Goal: Task Accomplishment & Management: Manage account settings

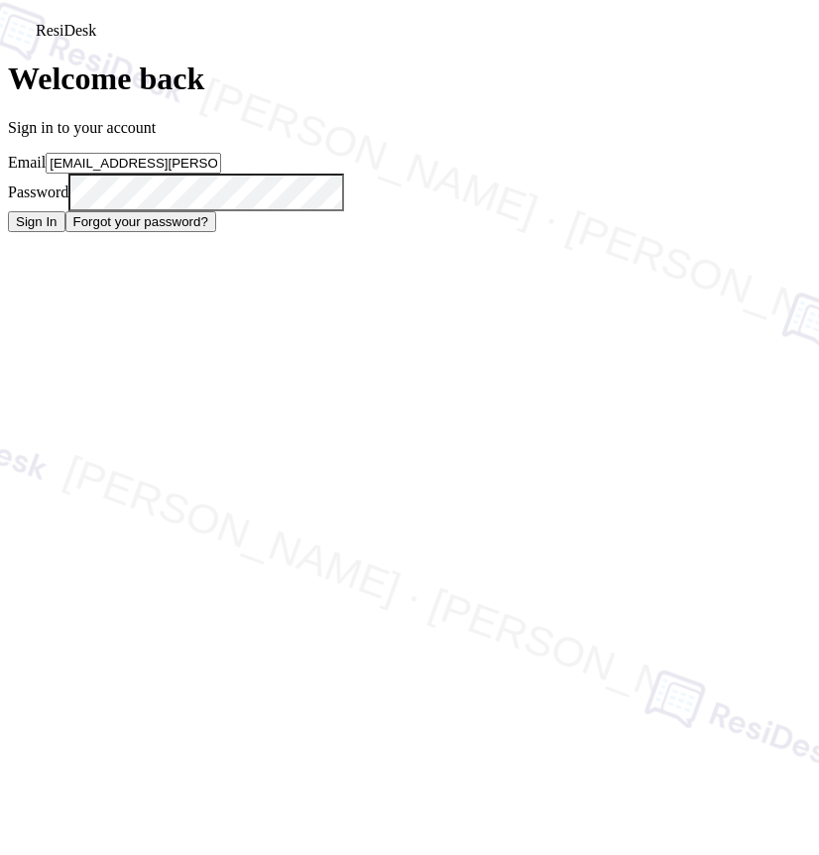
click at [221, 174] on input "[EMAIL_ADDRESS][PERSON_NAME][PERSON_NAME][PERSON_NAME][DOMAIN_NAME]" at bounding box center [134, 163] width 176 height 21
type input "automated-surveys-asset_living-resen.two@asset_[DOMAIN_NAME]"
click at [395, 232] on div "Sign In Forgot your password?" at bounding box center [409, 221] width 803 height 21
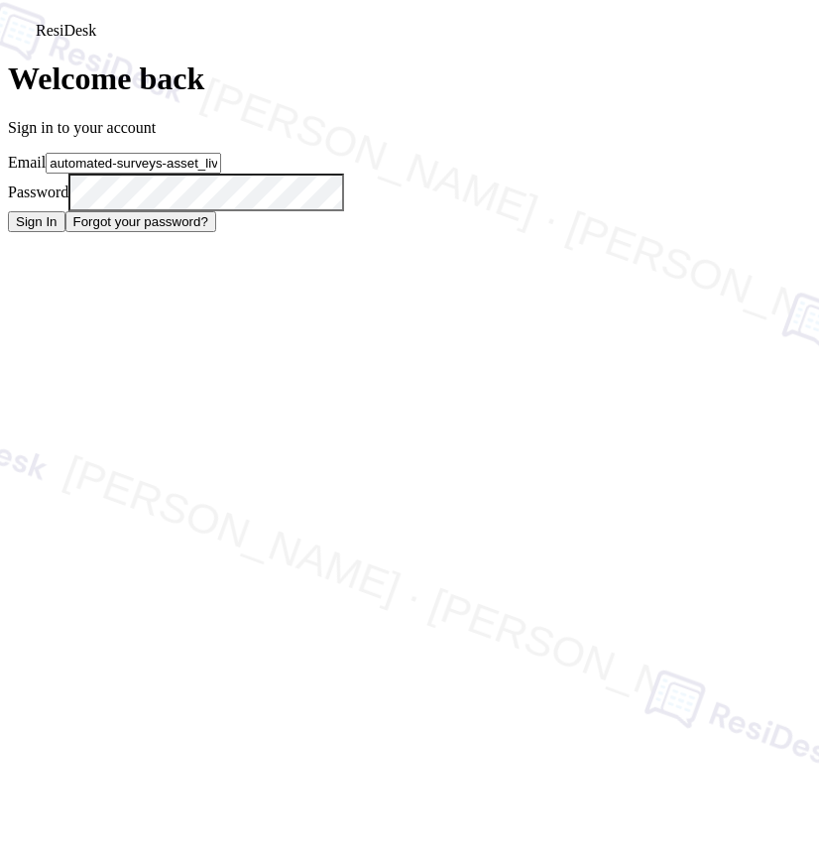
click at [65, 232] on button "Sign In" at bounding box center [37, 221] width 58 height 21
